Goal: Use online tool/utility: Utilize a website feature to perform a specific function

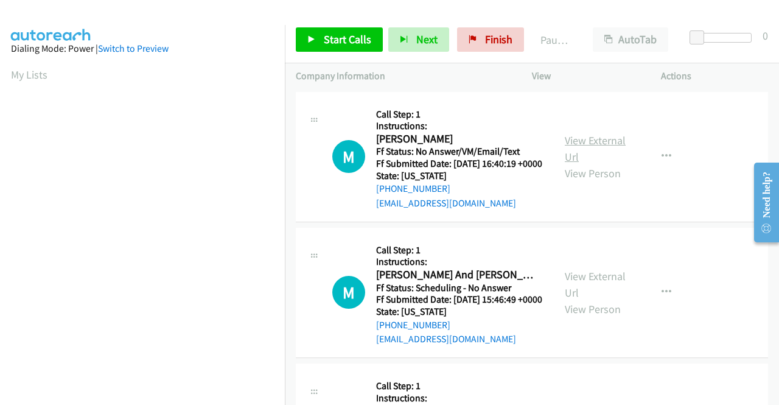
click at [604, 142] on link "View External Url" at bounding box center [595, 148] width 61 height 30
click at [565, 294] on link "View External Url" at bounding box center [595, 284] width 61 height 30
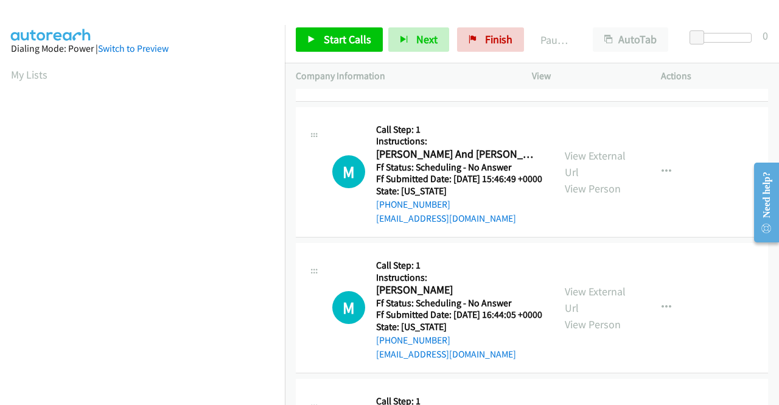
scroll to position [122, 0]
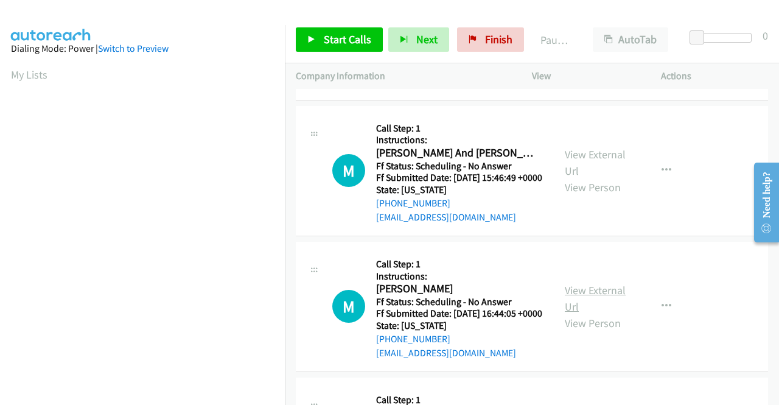
click at [591, 314] on link "View External Url" at bounding box center [595, 298] width 61 height 30
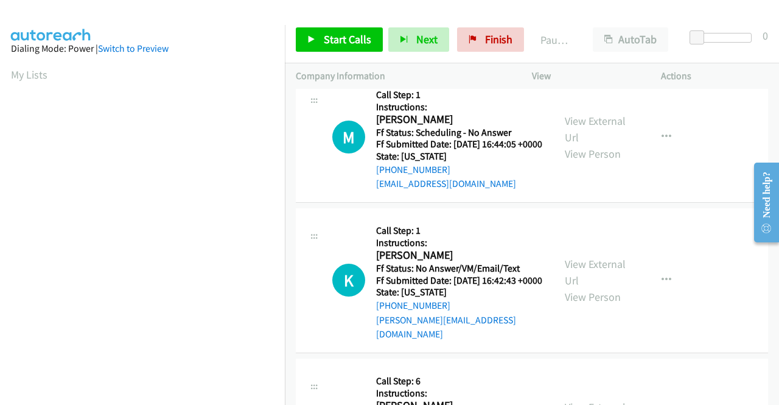
scroll to position [304, 0]
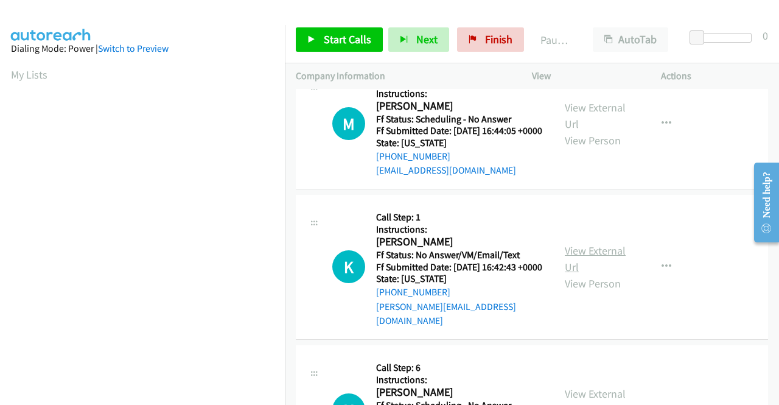
click at [566, 274] on link "View External Url" at bounding box center [595, 259] width 61 height 30
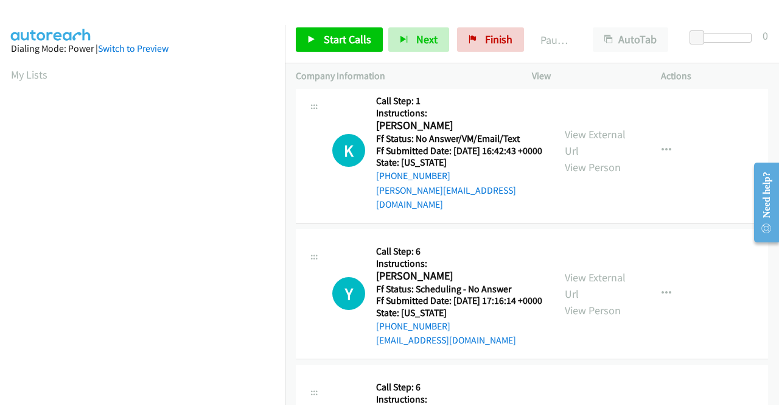
scroll to position [426, 0]
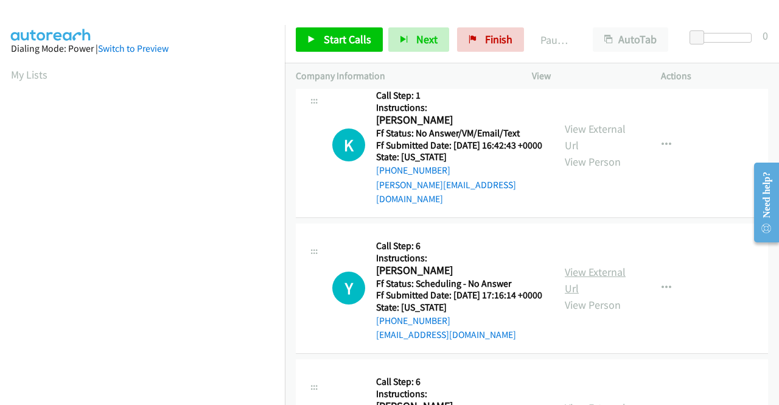
click at [572, 295] on link "View External Url" at bounding box center [595, 280] width 61 height 30
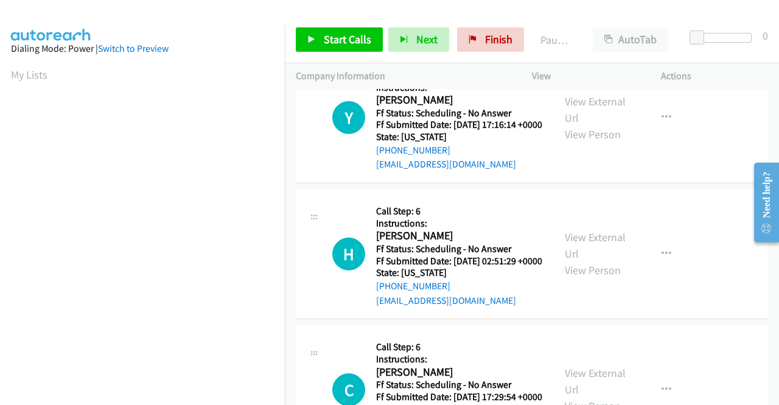
scroll to position [609, 0]
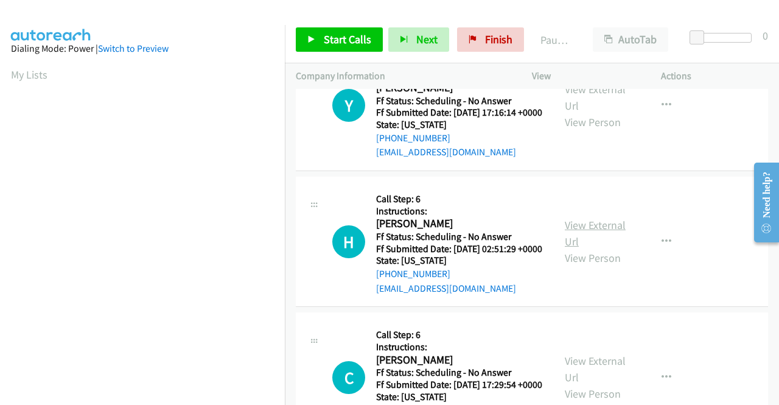
click at [577, 248] on link "View External Url" at bounding box center [595, 233] width 61 height 30
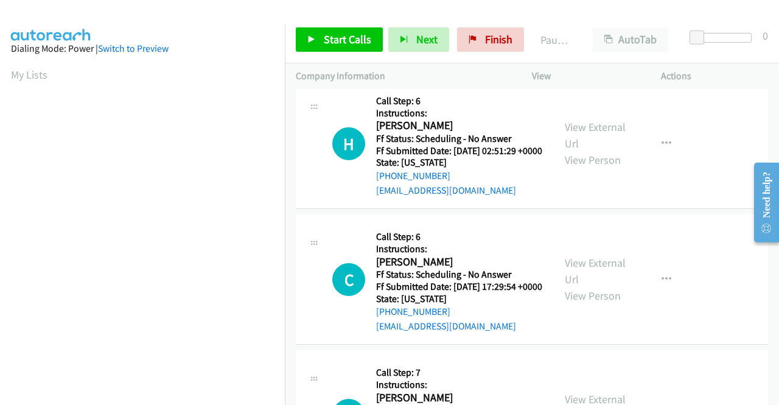
scroll to position [731, 0]
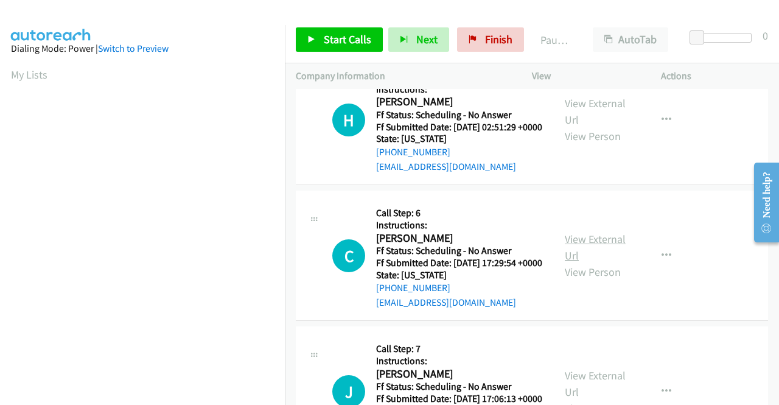
click at [577, 262] on link "View External Url" at bounding box center [595, 247] width 61 height 30
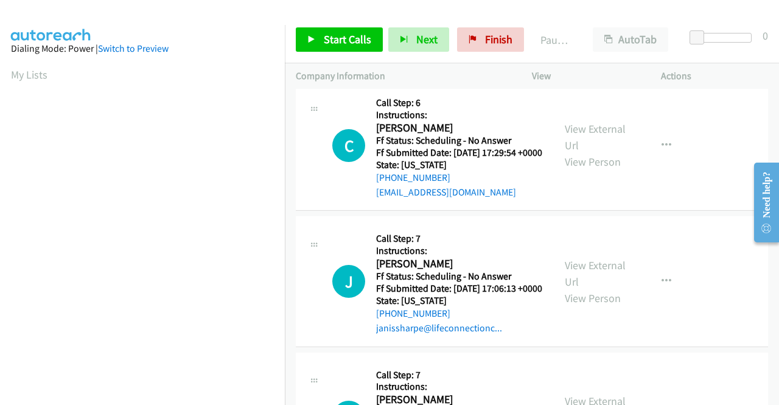
scroll to position [913, 0]
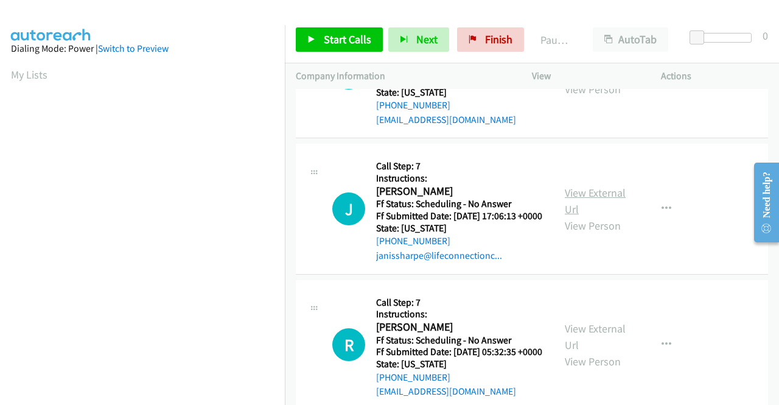
click at [603, 216] on link "View External Url" at bounding box center [595, 201] width 61 height 30
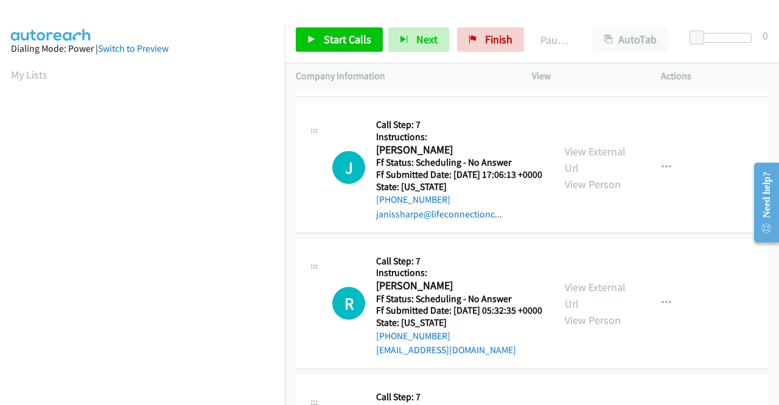
scroll to position [1035, 0]
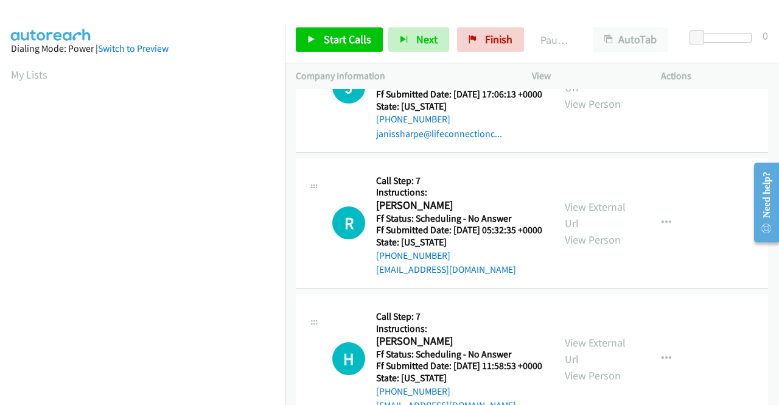
click at [575, 248] on div "View External Url View Person" at bounding box center [596, 222] width 63 height 49
click at [578, 230] on link "View External Url" at bounding box center [595, 215] width 61 height 30
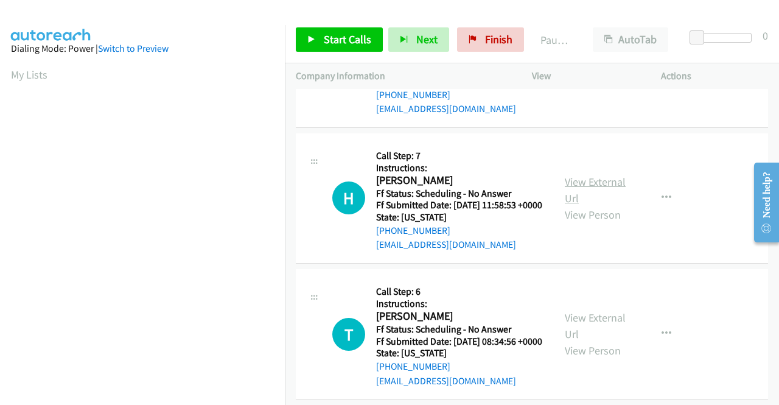
scroll to position [1218, 0]
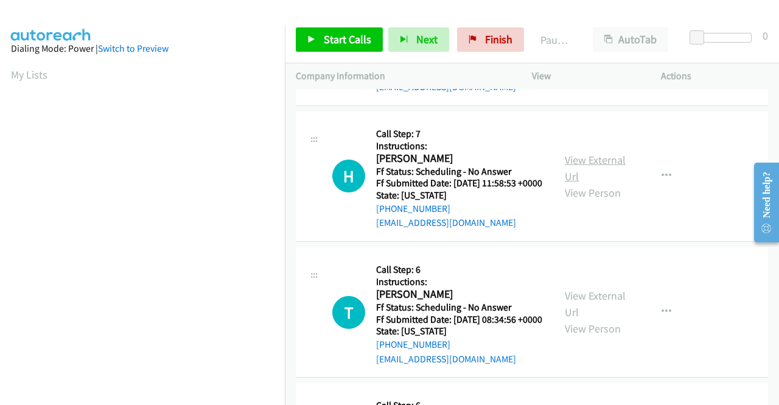
click at [567, 183] on link "View External Url" at bounding box center [595, 168] width 61 height 30
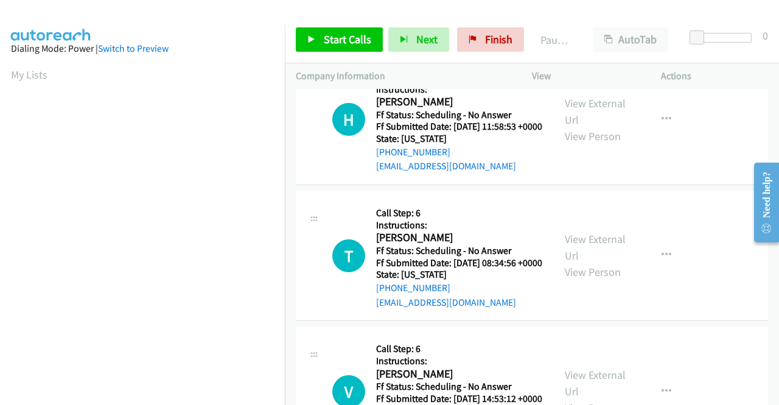
scroll to position [1339, 0]
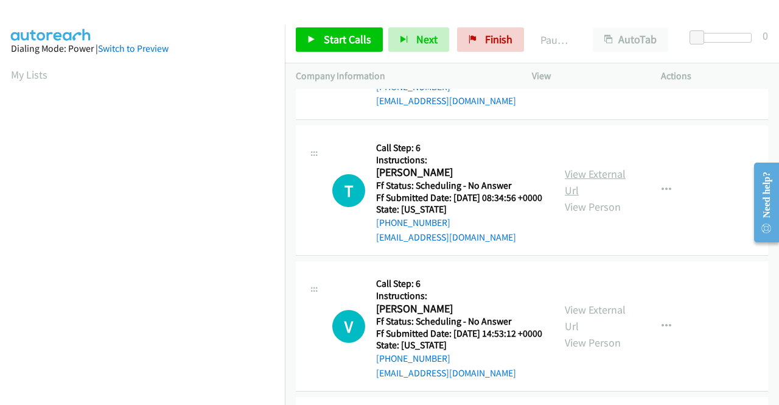
click at [571, 197] on link "View External Url" at bounding box center [595, 182] width 61 height 30
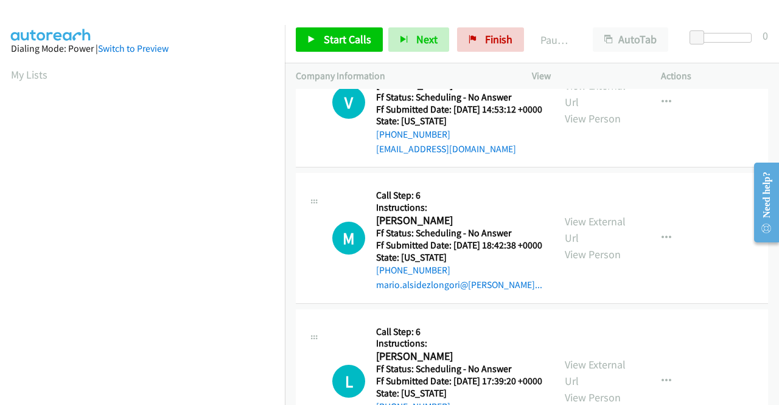
click at [582, 156] on div "View External Url View Person View External Url Email Schedule/Manage Callback …" at bounding box center [624, 102] width 140 height 108
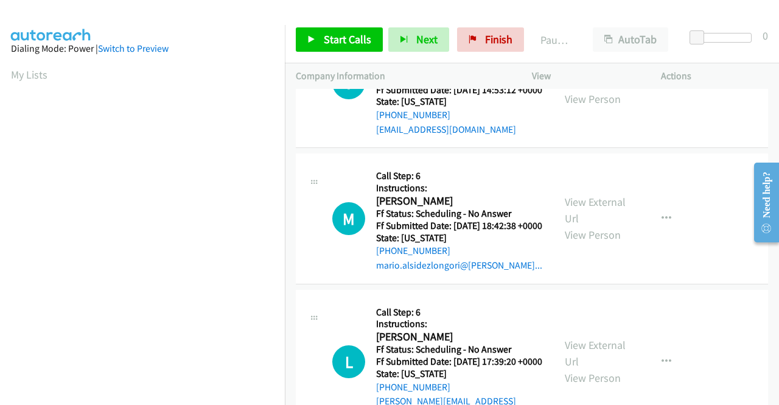
click at [584, 136] on div "View External Url View Person View External Url Email Schedule/Manage Callback …" at bounding box center [624, 83] width 140 height 108
click at [579, 89] on link "View External Url" at bounding box center [595, 74] width 61 height 30
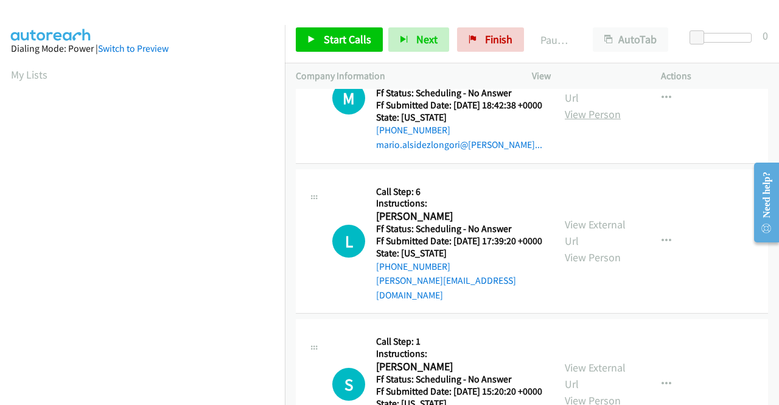
scroll to position [1705, 0]
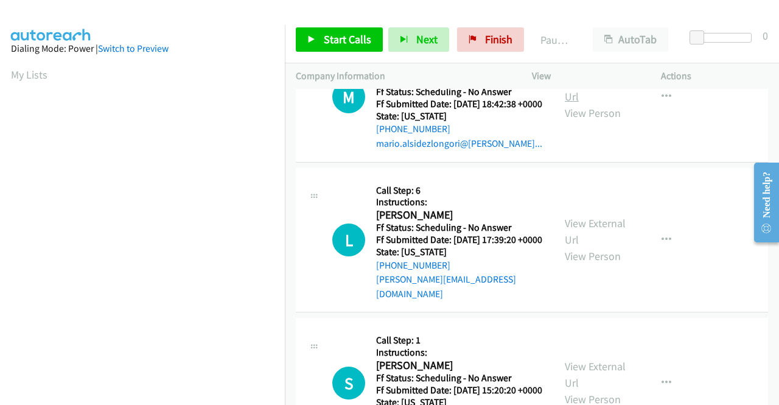
click at [577, 103] on link "View External Url" at bounding box center [595, 88] width 61 height 30
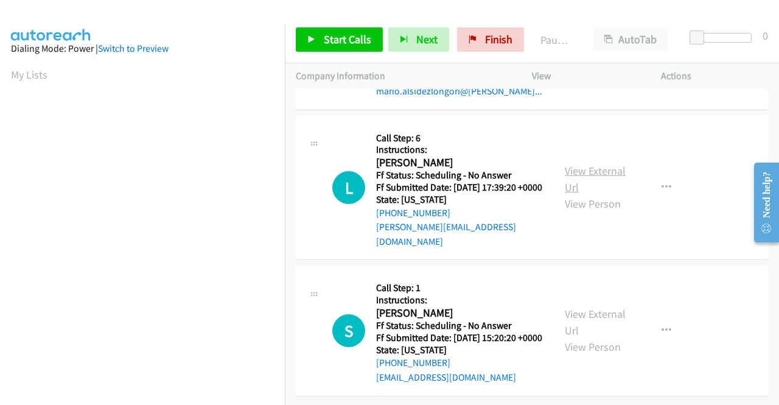
scroll to position [1826, 0]
click at [584, 194] on link "View External Url" at bounding box center [595, 179] width 61 height 30
click at [592, 307] on link "View External Url" at bounding box center [595, 322] width 61 height 30
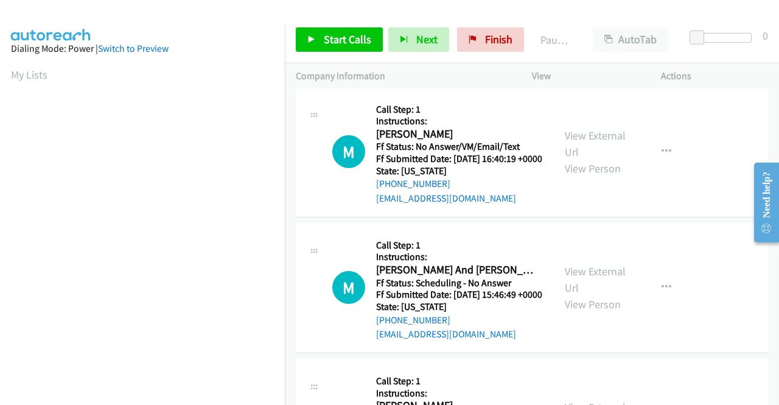
scroll to position [0, 0]
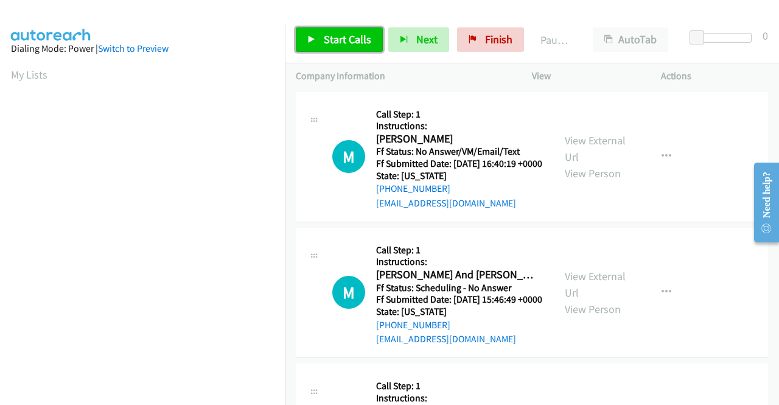
click at [342, 40] on span "Start Calls" at bounding box center [347, 39] width 47 height 14
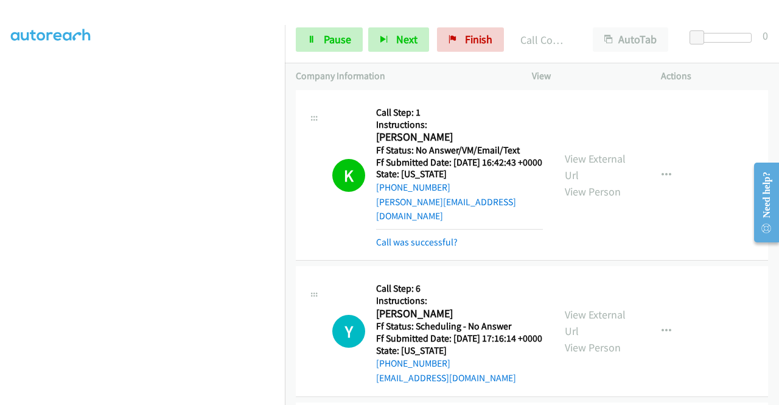
scroll to position [244, 0]
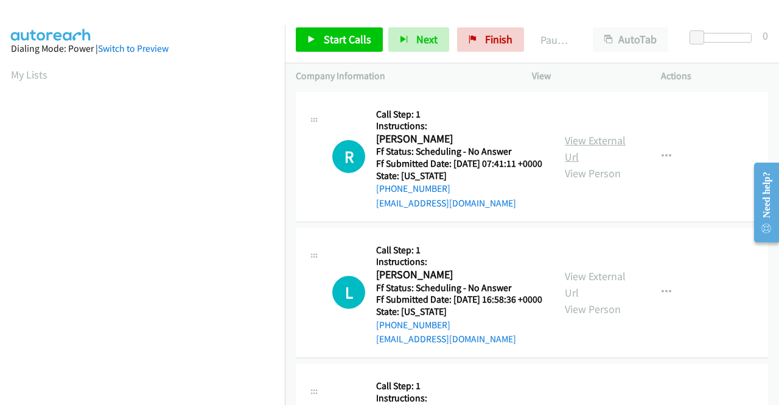
click at [577, 147] on link "View External Url" at bounding box center [595, 148] width 61 height 30
click at [581, 292] on link "View External Url" at bounding box center [595, 284] width 61 height 30
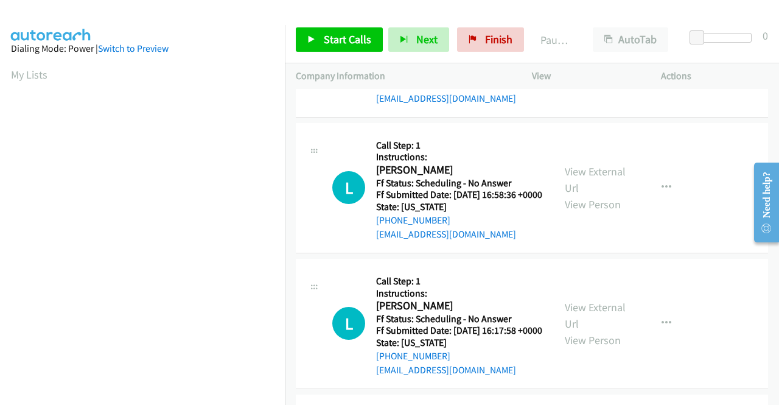
scroll to position [122, 0]
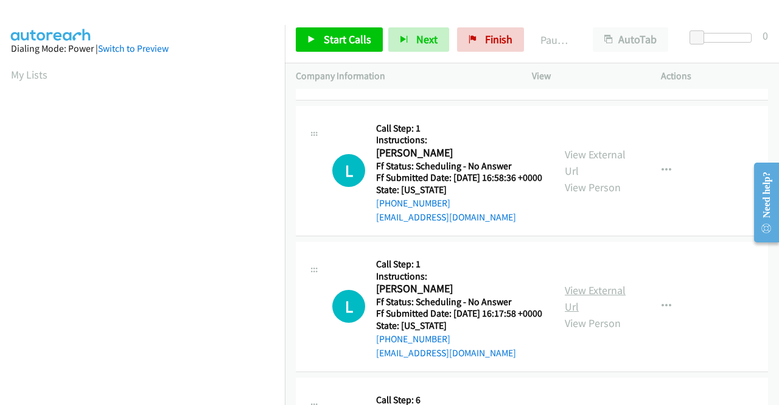
click at [603, 314] on link "View External Url" at bounding box center [595, 298] width 61 height 30
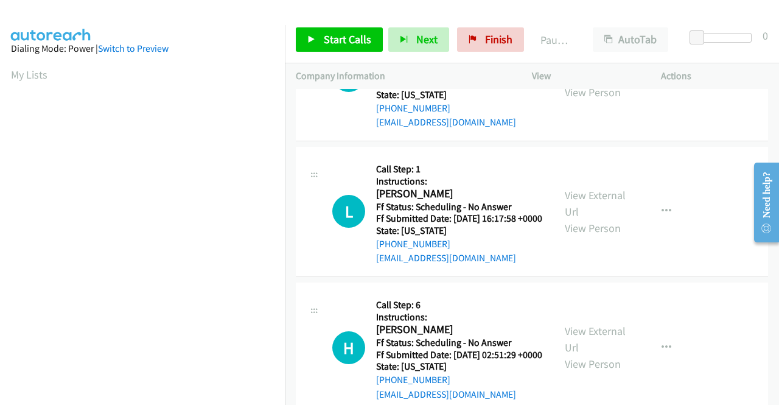
scroll to position [244, 0]
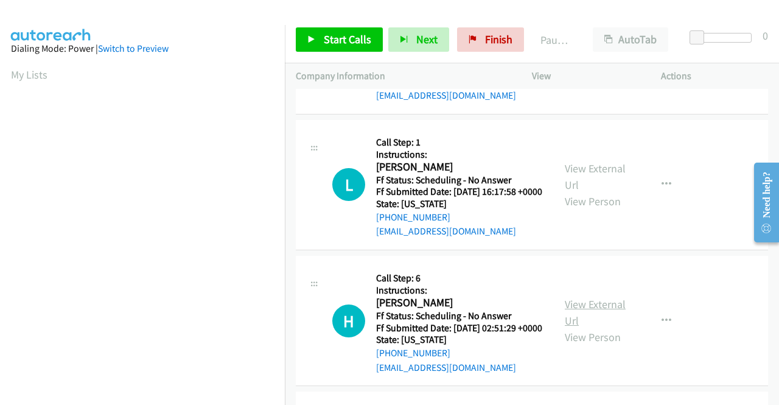
click at [578, 328] on link "View External Url" at bounding box center [595, 312] width 61 height 30
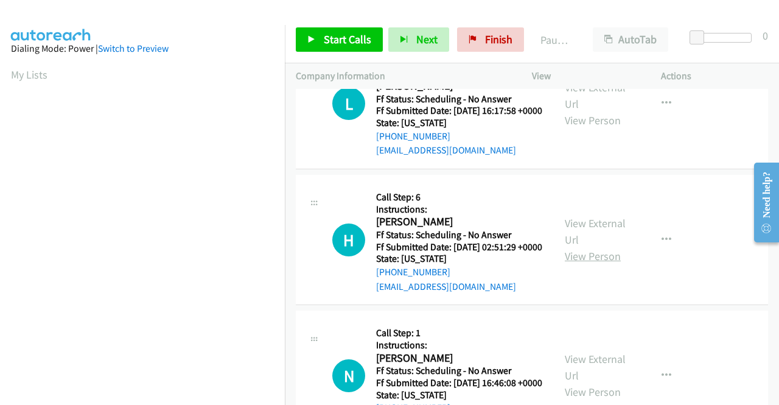
scroll to position [365, 0]
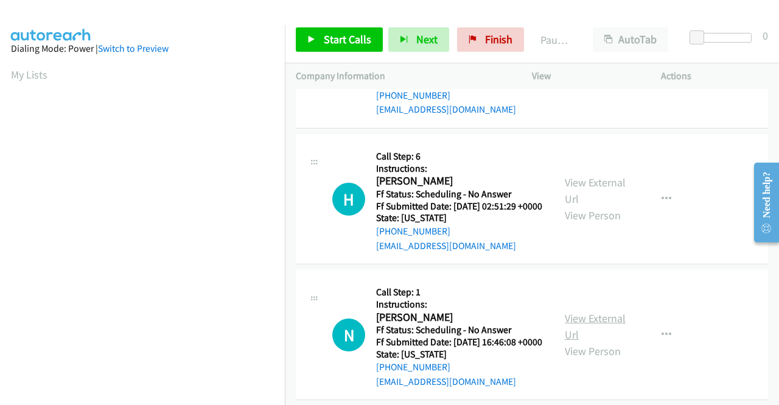
click at [595, 342] on link "View External Url" at bounding box center [595, 326] width 61 height 30
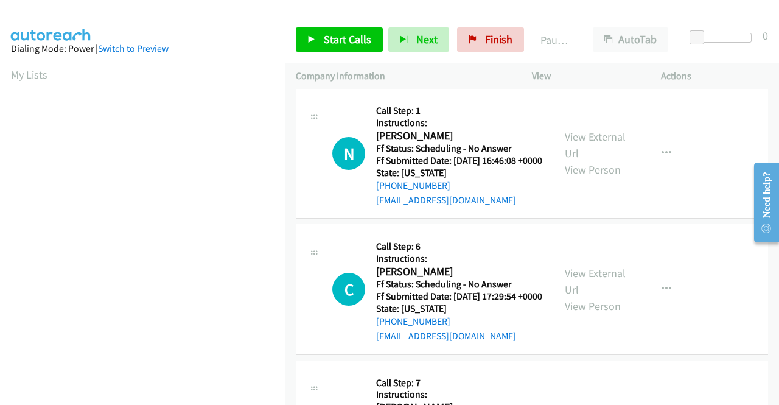
scroll to position [548, 0]
click at [598, 295] on link "View External Url" at bounding box center [595, 280] width 61 height 30
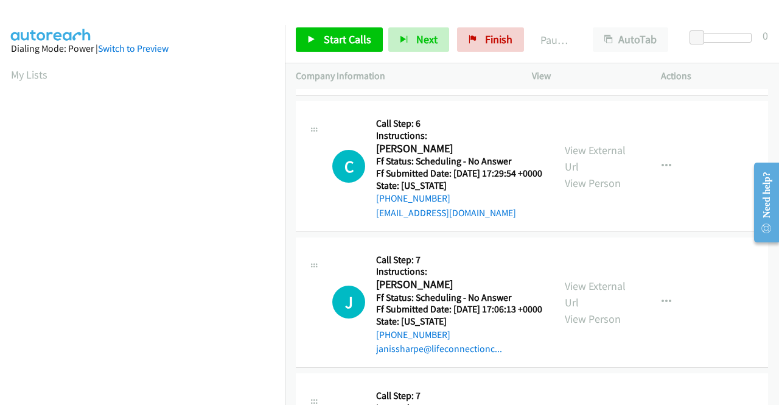
scroll to position [731, 0]
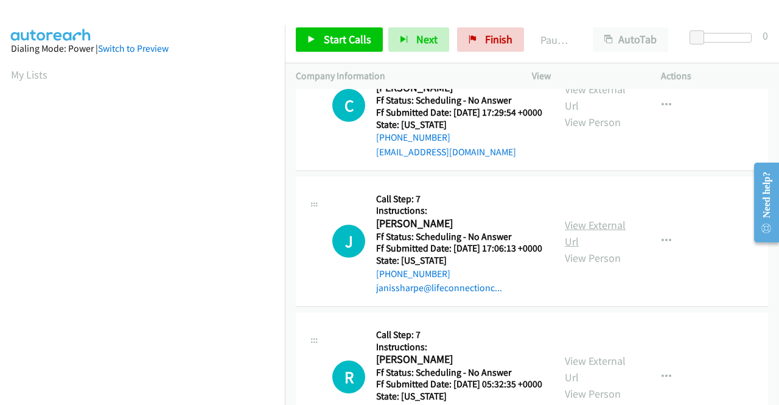
click at [581, 248] on link "View External Url" at bounding box center [595, 233] width 61 height 30
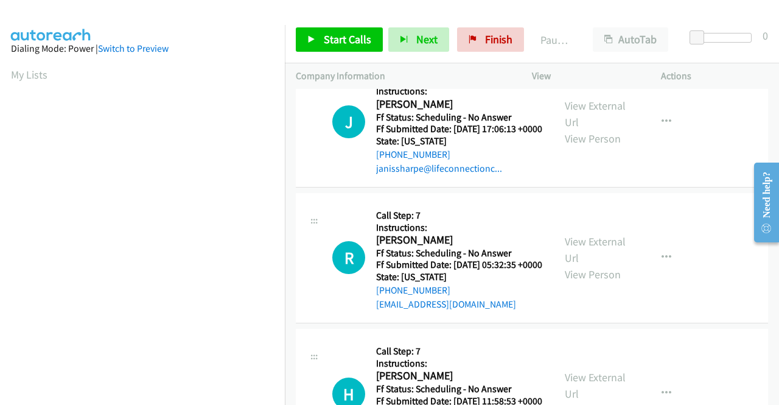
scroll to position [852, 0]
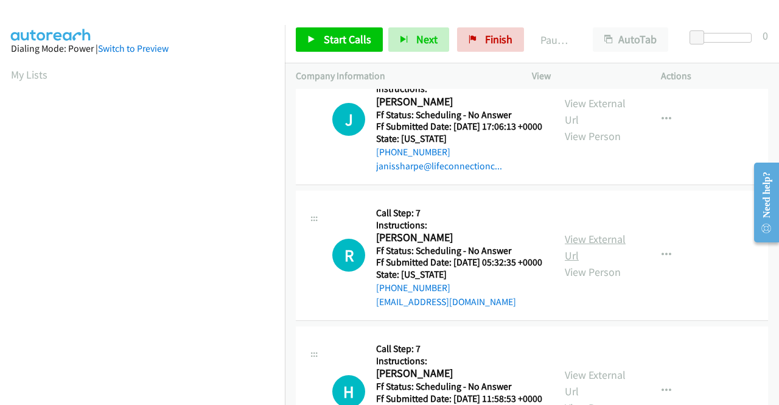
click at [591, 262] on link "View External Url" at bounding box center [595, 247] width 61 height 30
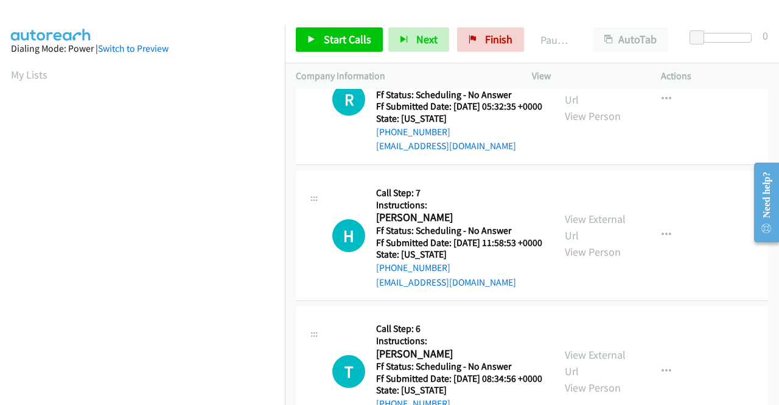
scroll to position [1035, 0]
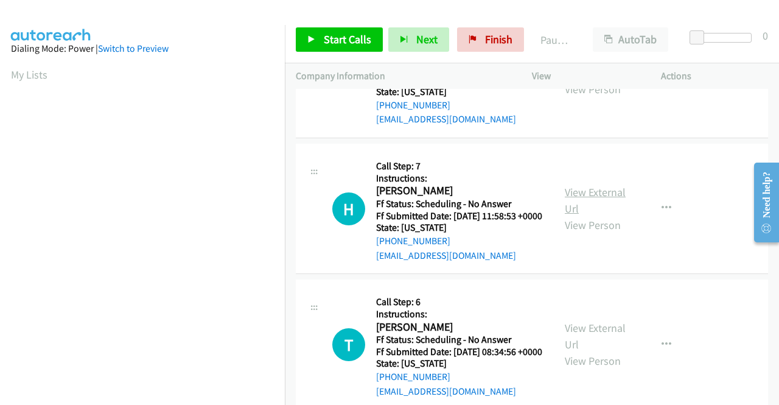
click at [587, 216] on link "View External Url" at bounding box center [595, 200] width 61 height 30
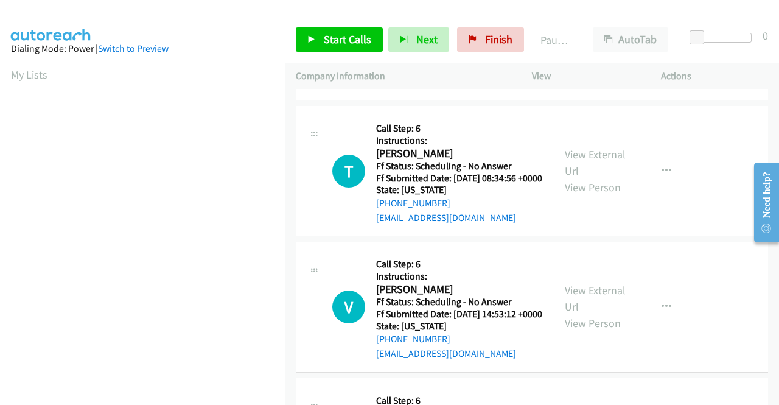
scroll to position [1218, 0]
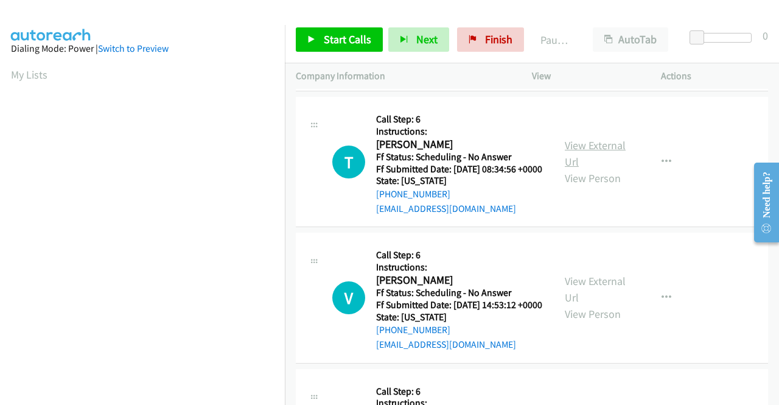
click at [573, 169] on link "View External Url" at bounding box center [595, 153] width 61 height 30
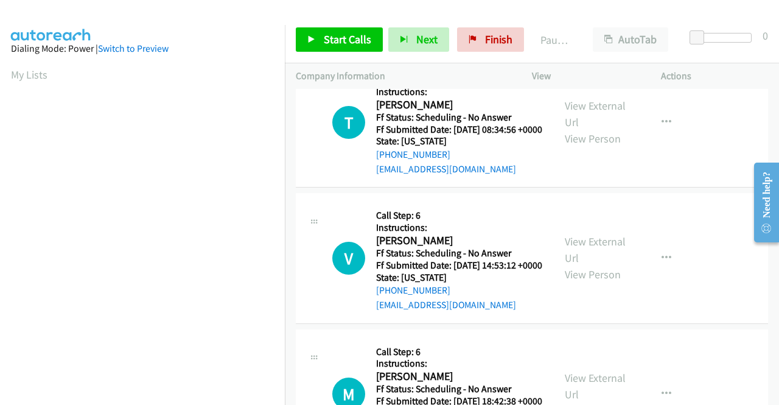
scroll to position [1339, 0]
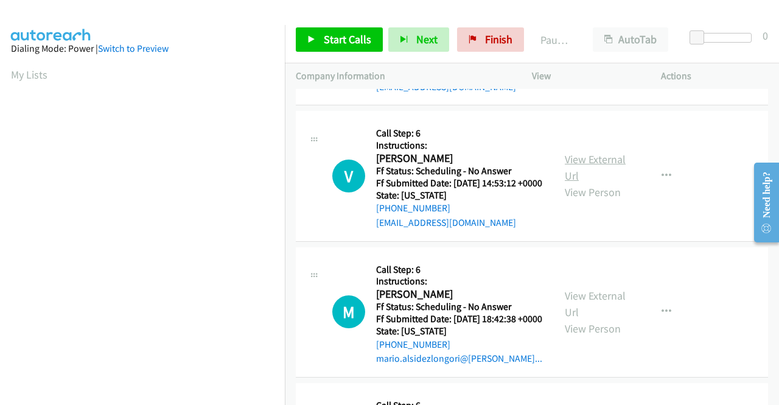
click at [573, 183] on link "View External Url" at bounding box center [595, 167] width 61 height 30
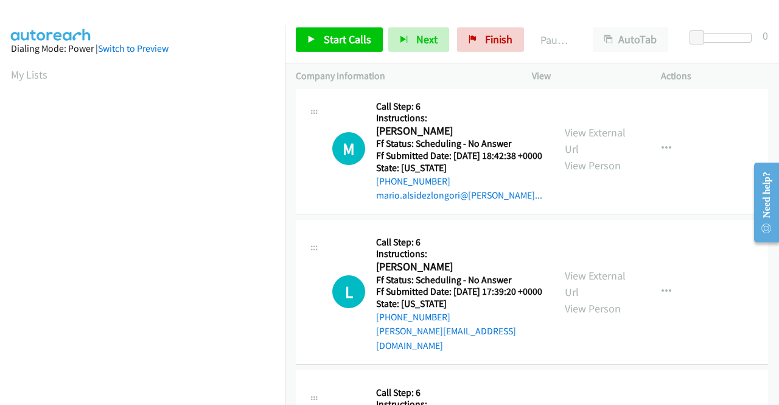
scroll to position [1522, 0]
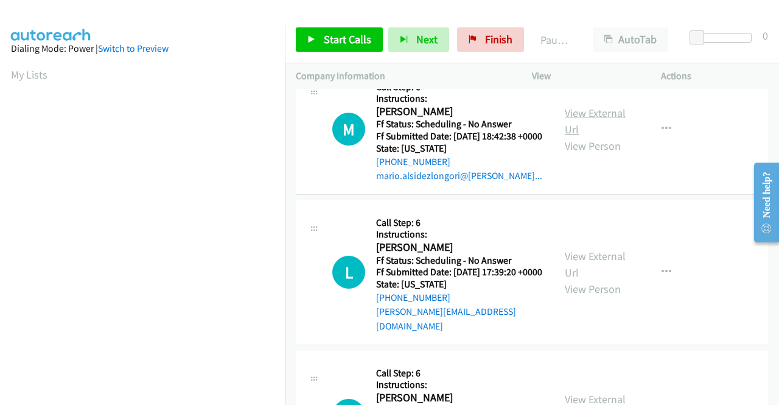
click at [584, 136] on link "View External Url" at bounding box center [595, 121] width 61 height 30
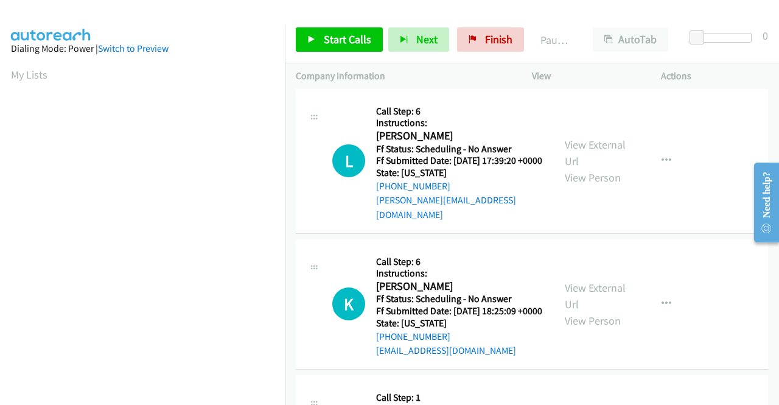
scroll to position [1644, 0]
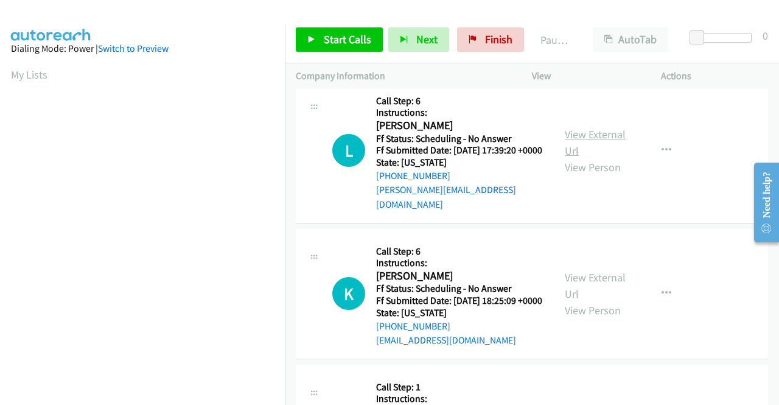
click at [583, 158] on link "View External Url" at bounding box center [595, 142] width 61 height 30
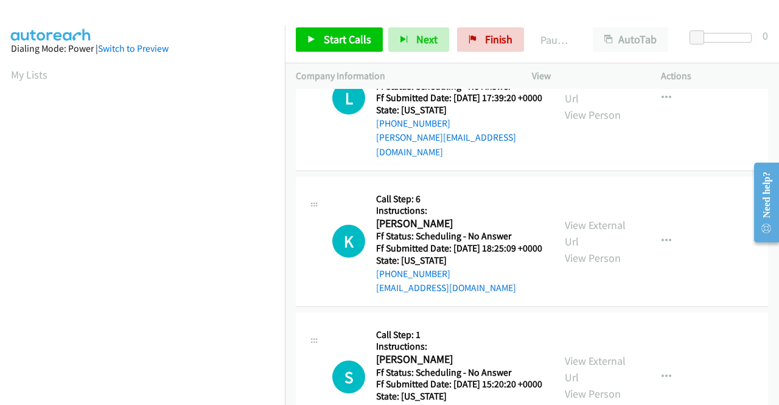
scroll to position [1826, 0]
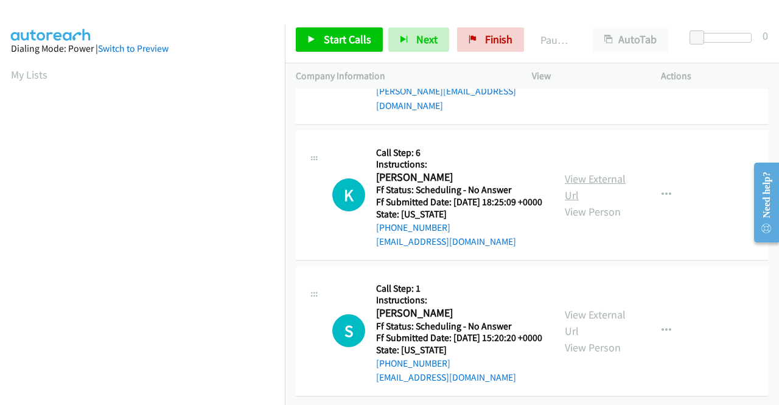
click at [608, 202] on link "View External Url" at bounding box center [595, 187] width 61 height 30
click at [589, 307] on link "View External Url" at bounding box center [595, 322] width 61 height 30
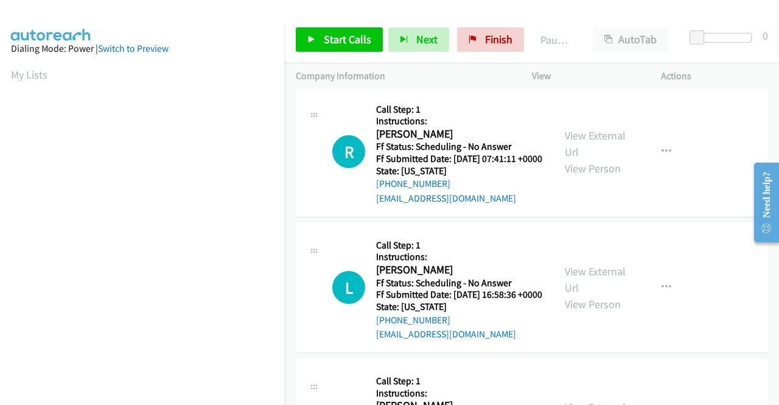
scroll to position [0, 0]
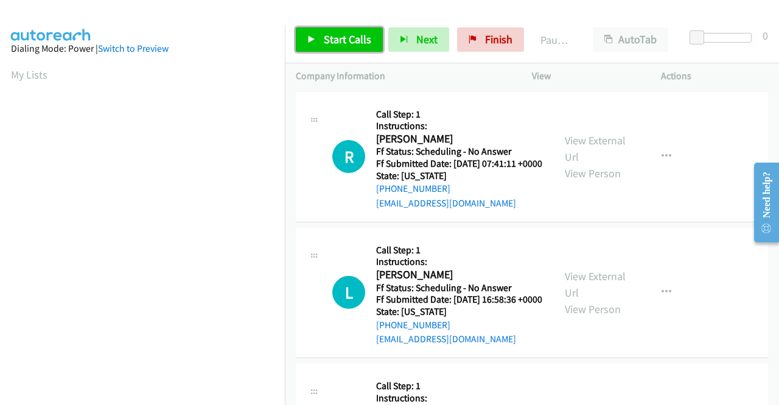
click at [316, 40] on link "Start Calls" at bounding box center [339, 39] width 87 height 24
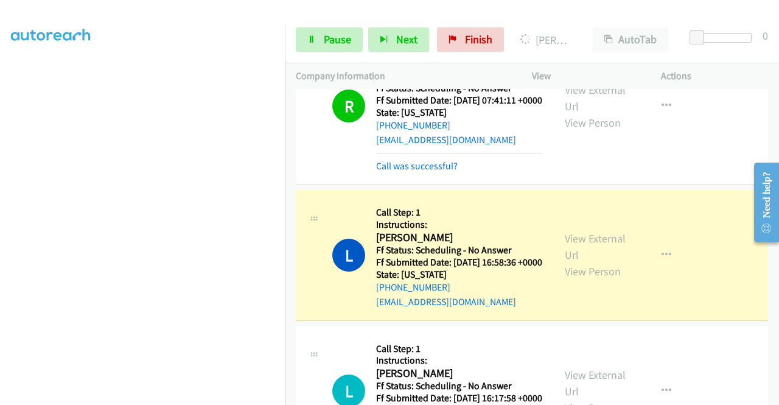
scroll to position [122, 0]
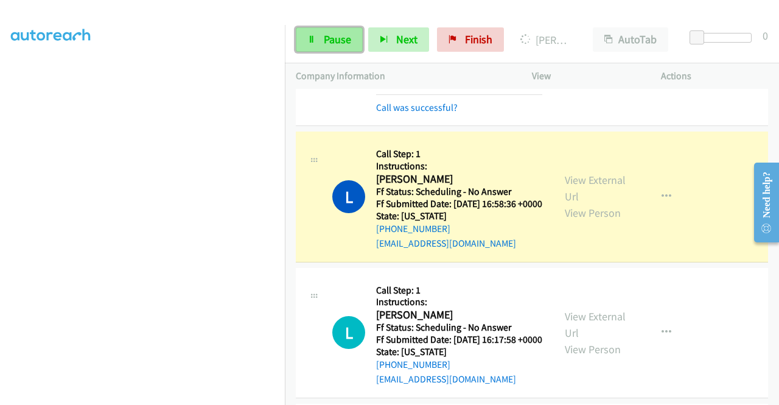
click at [332, 43] on span "Pause" at bounding box center [337, 39] width 27 height 14
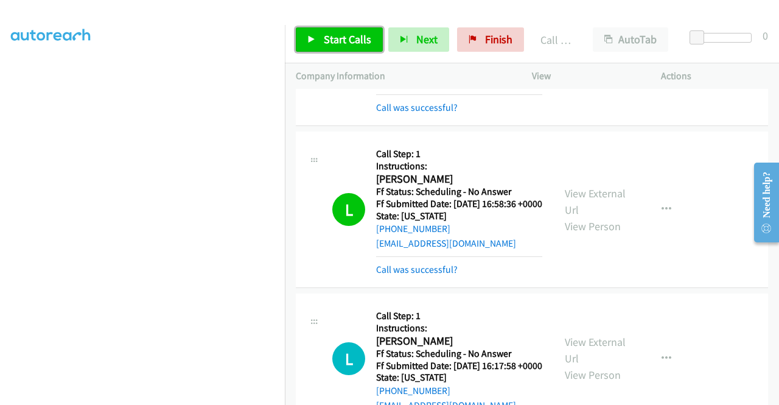
click at [362, 37] on span "Start Calls" at bounding box center [347, 39] width 47 height 14
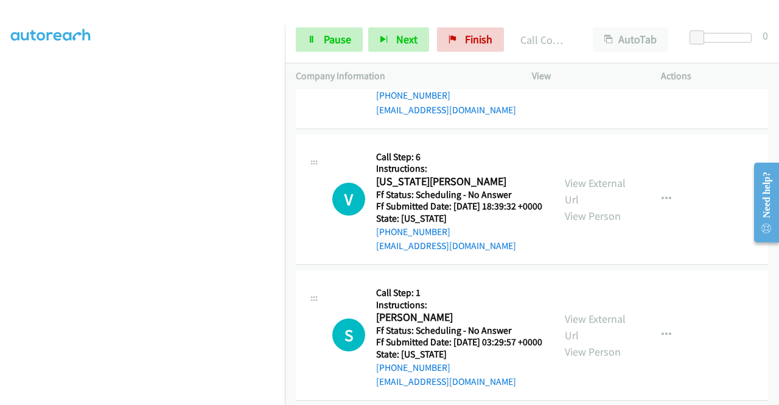
scroll to position [2374, 0]
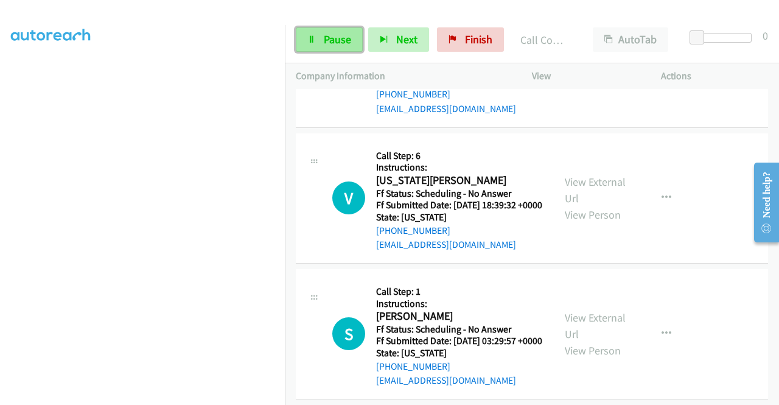
click at [337, 39] on span "Pause" at bounding box center [337, 39] width 27 height 14
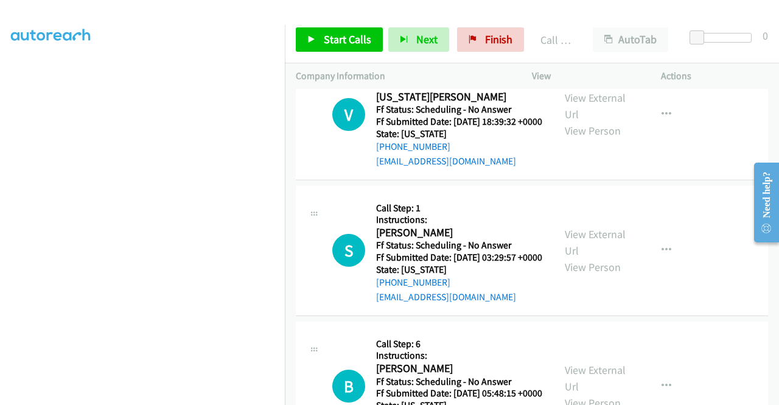
scroll to position [2496, 0]
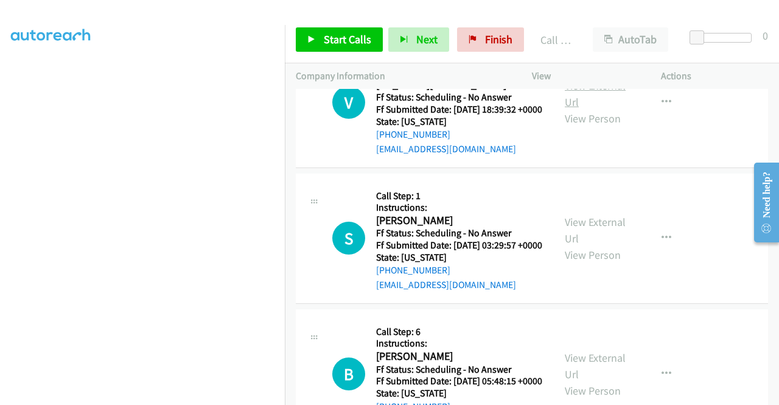
click at [589, 109] on link "View External Url" at bounding box center [595, 94] width 61 height 30
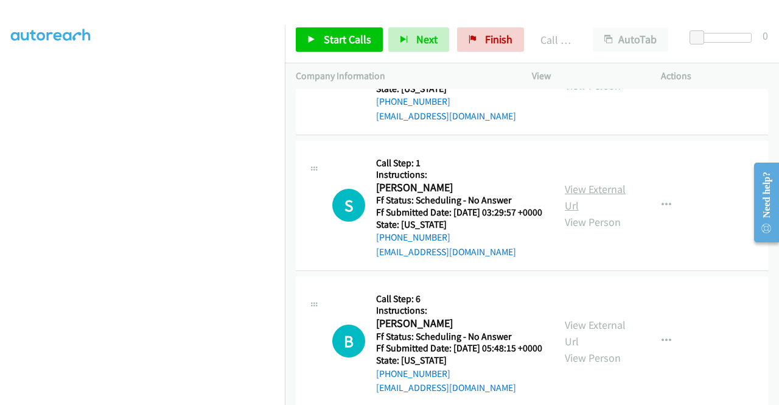
scroll to position [2618, 0]
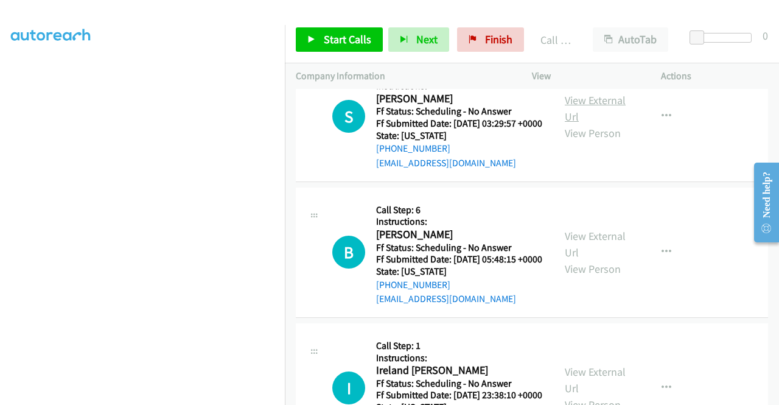
click at [591, 124] on link "View External Url" at bounding box center [595, 108] width 61 height 30
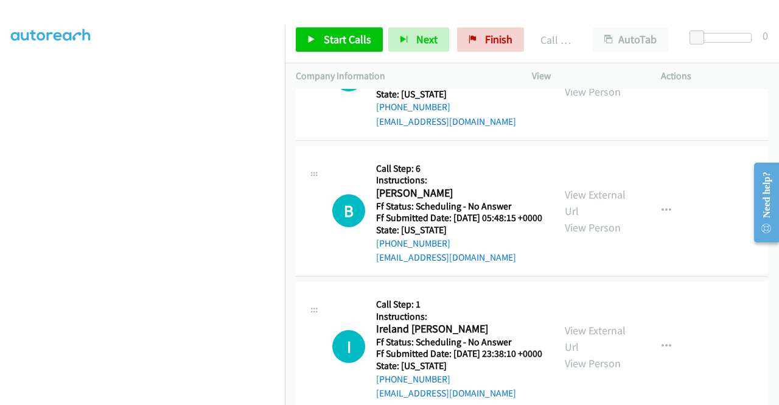
scroll to position [2800, 0]
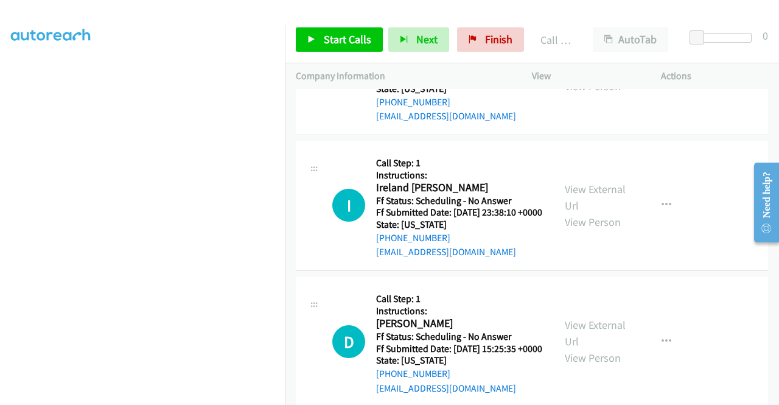
click at [573, 77] on link "View External Url" at bounding box center [595, 61] width 61 height 30
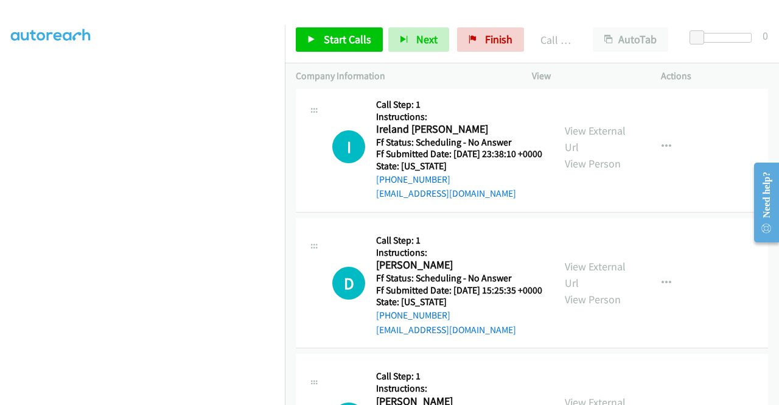
scroll to position [2922, 0]
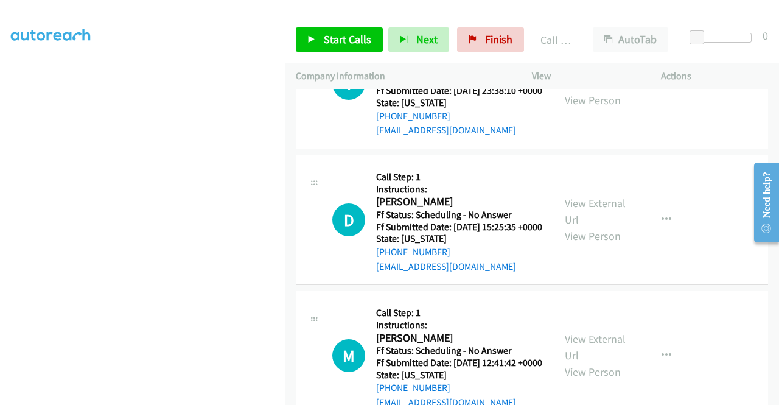
click at [601, 91] on link "View External Url" at bounding box center [595, 75] width 61 height 30
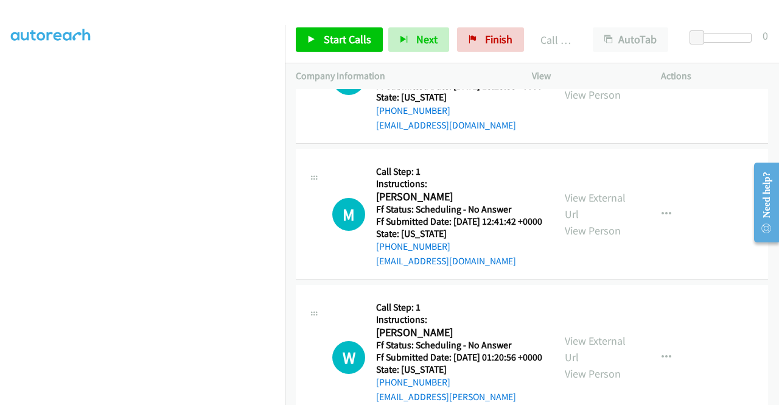
scroll to position [3105, 0]
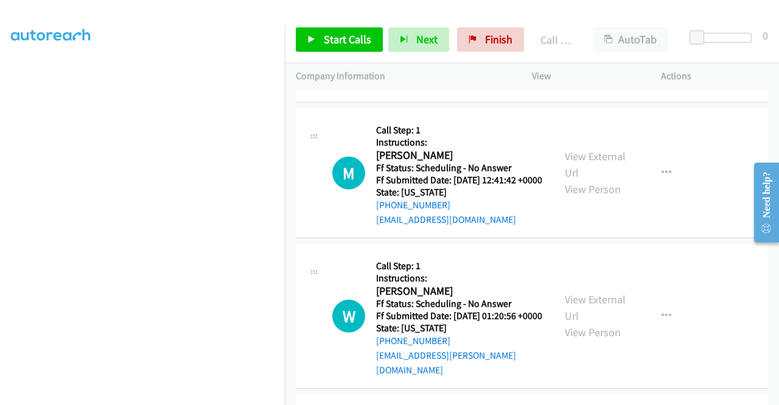
click at [613, 44] on link "View External Url" at bounding box center [595, 28] width 61 height 30
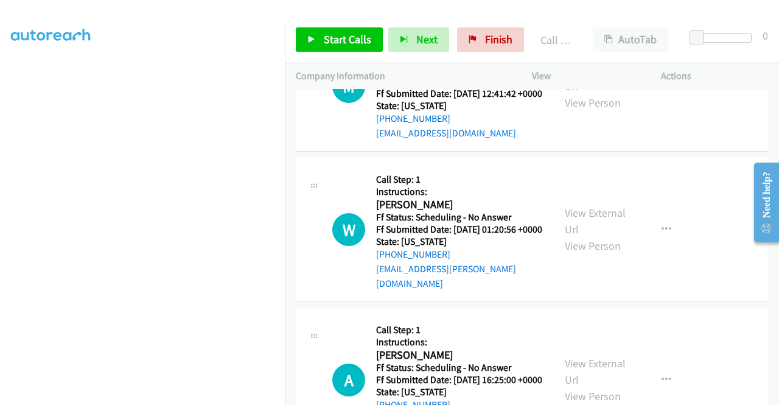
scroll to position [3227, 0]
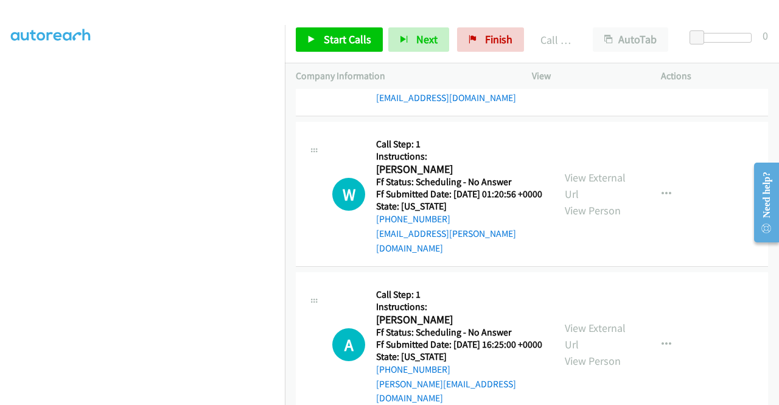
click at [599, 58] on link "View External Url" at bounding box center [595, 42] width 61 height 30
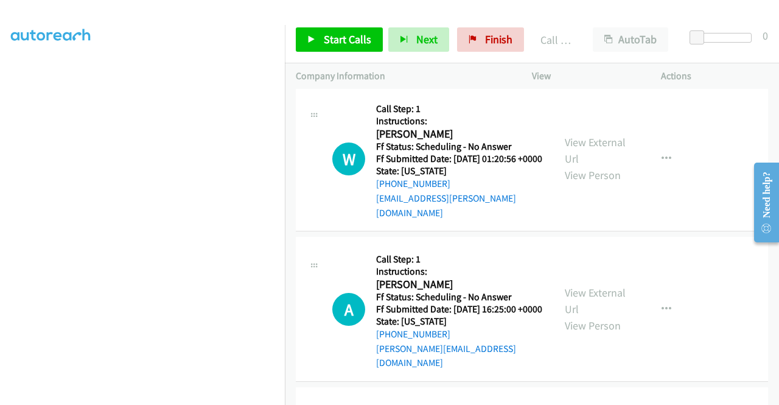
scroll to position [3348, 0]
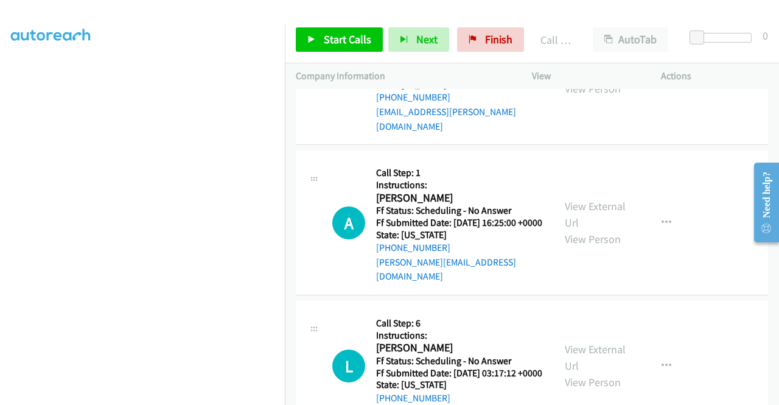
click at [589, 79] on link "View External Url" at bounding box center [595, 64] width 61 height 30
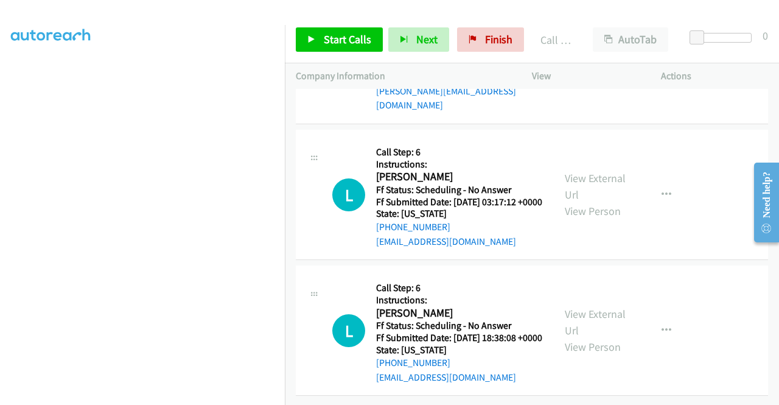
scroll to position [3531, 0]
click at [600, 58] on link "View External Url" at bounding box center [595, 43] width 61 height 30
click at [578, 202] on link "View External Url" at bounding box center [595, 186] width 61 height 30
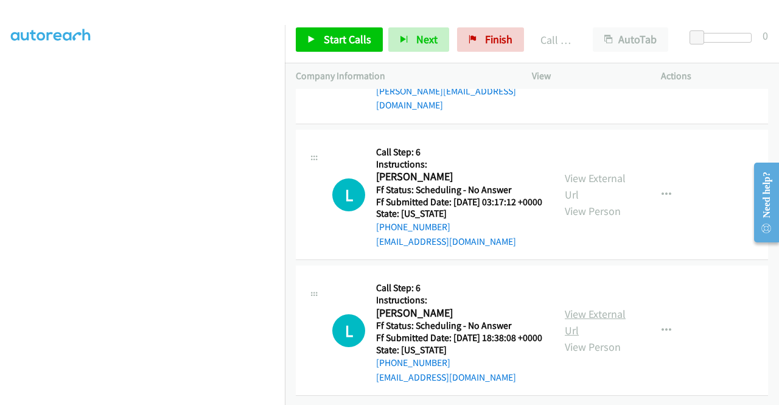
click at [581, 307] on link "View External Url" at bounding box center [595, 322] width 61 height 30
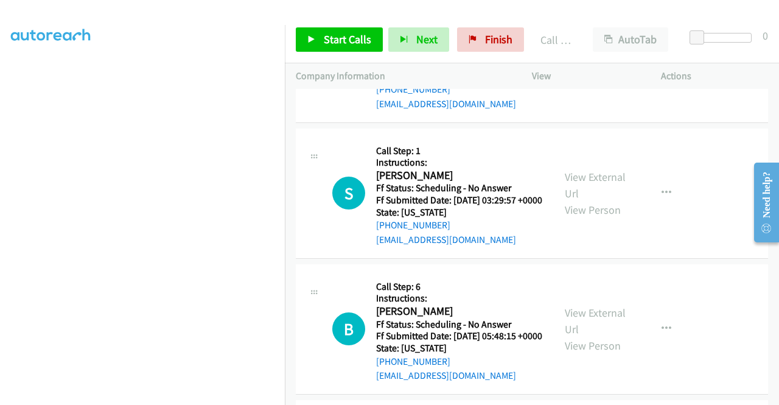
scroll to position [2557, 0]
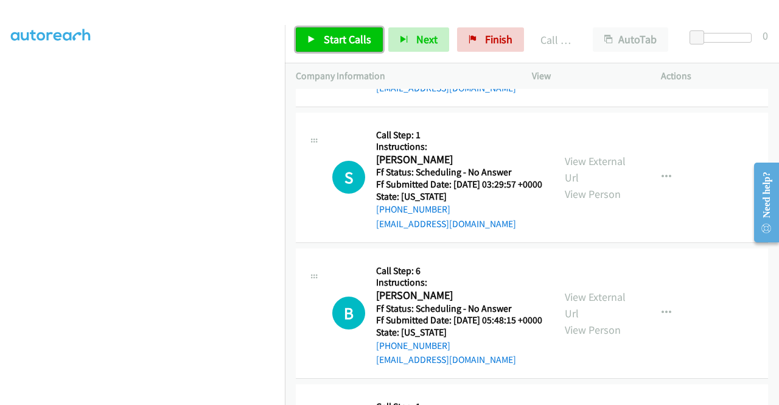
click at [331, 40] on span "Start Calls" at bounding box center [347, 39] width 47 height 14
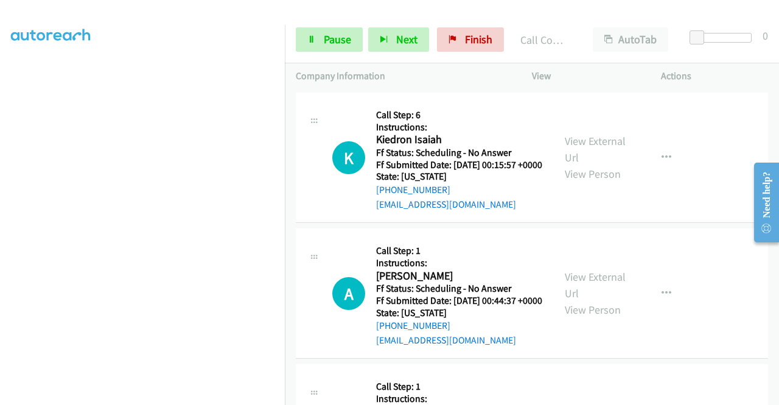
scroll to position [4079, 0]
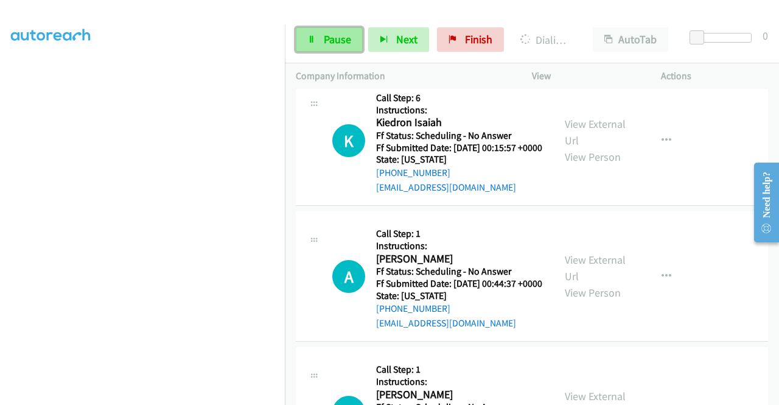
click at [342, 38] on span "Pause" at bounding box center [337, 39] width 27 height 14
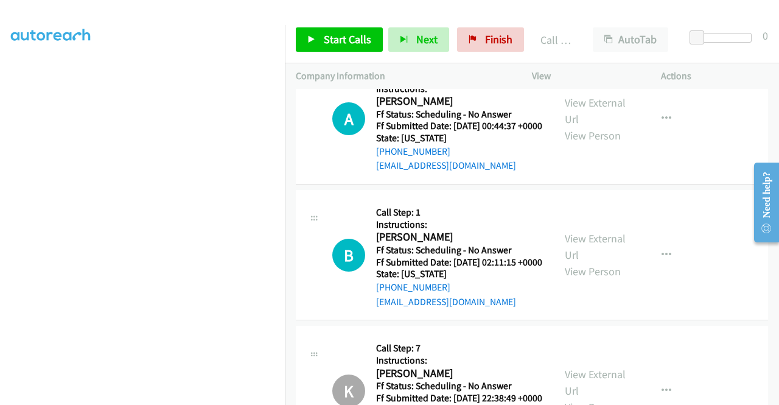
scroll to position [4322, 0]
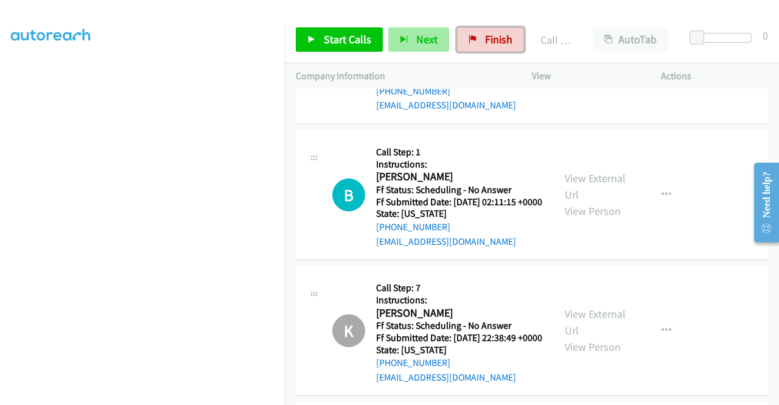
drag, startPoint x: 464, startPoint y: 43, endPoint x: 407, endPoint y: 39, distance: 56.8
click at [464, 43] on link "Finish" at bounding box center [490, 39] width 67 height 24
